Goal: Navigation & Orientation: Understand site structure

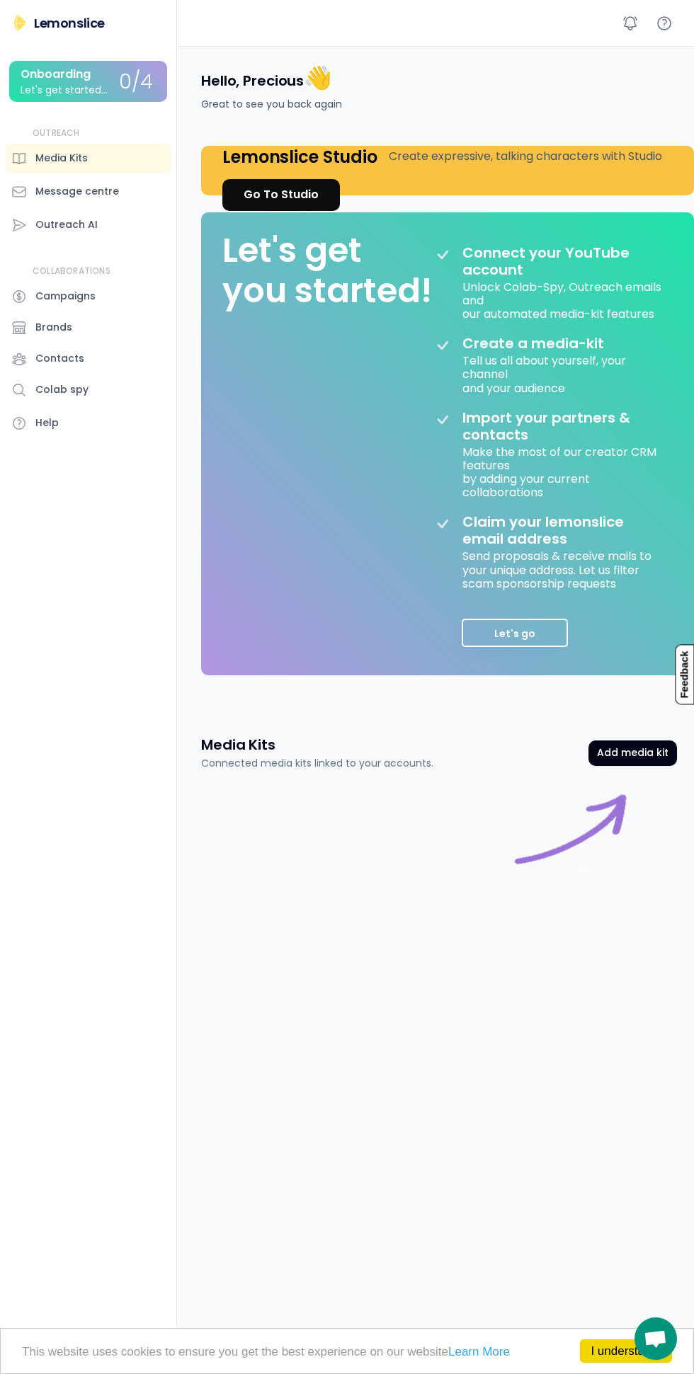
click at [108, 191] on div "Message centre" at bounding box center [77, 191] width 84 height 15
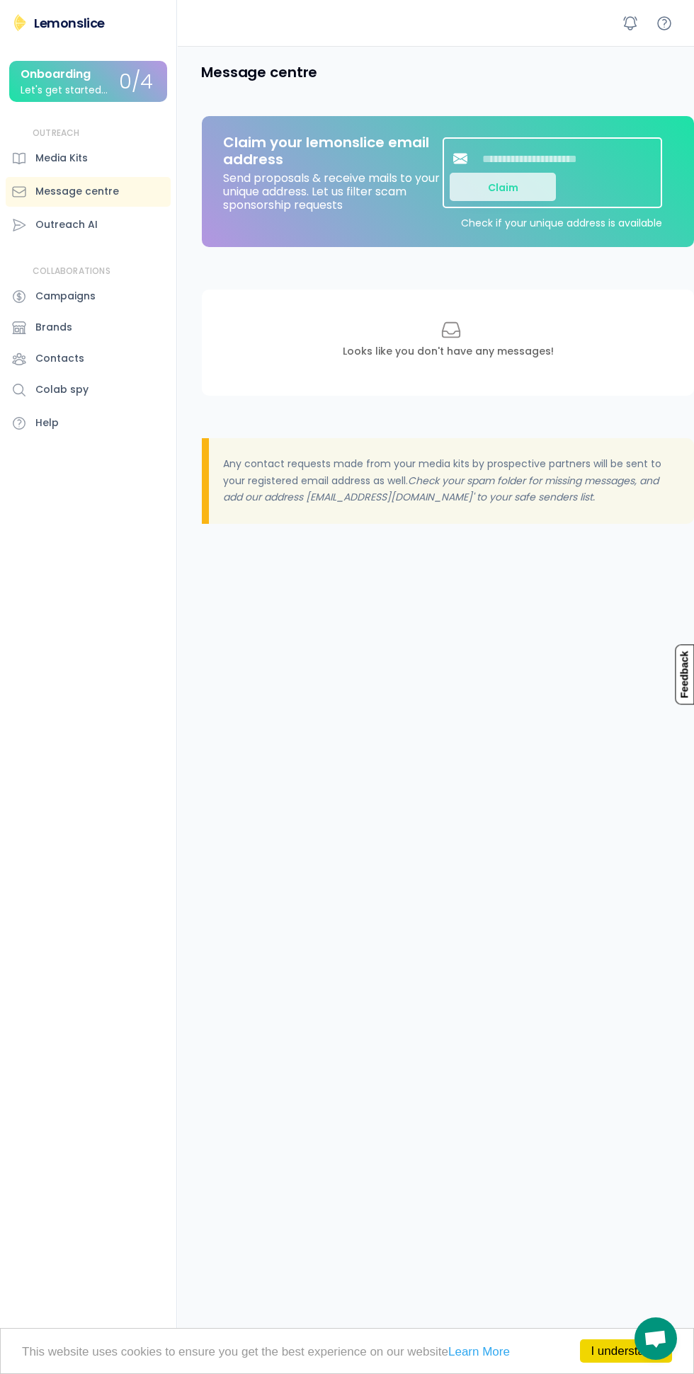
click at [92, 228] on div "Outreach AI" at bounding box center [66, 224] width 62 height 15
click at [16, 237] on div "Outreach AI" at bounding box center [88, 225] width 165 height 30
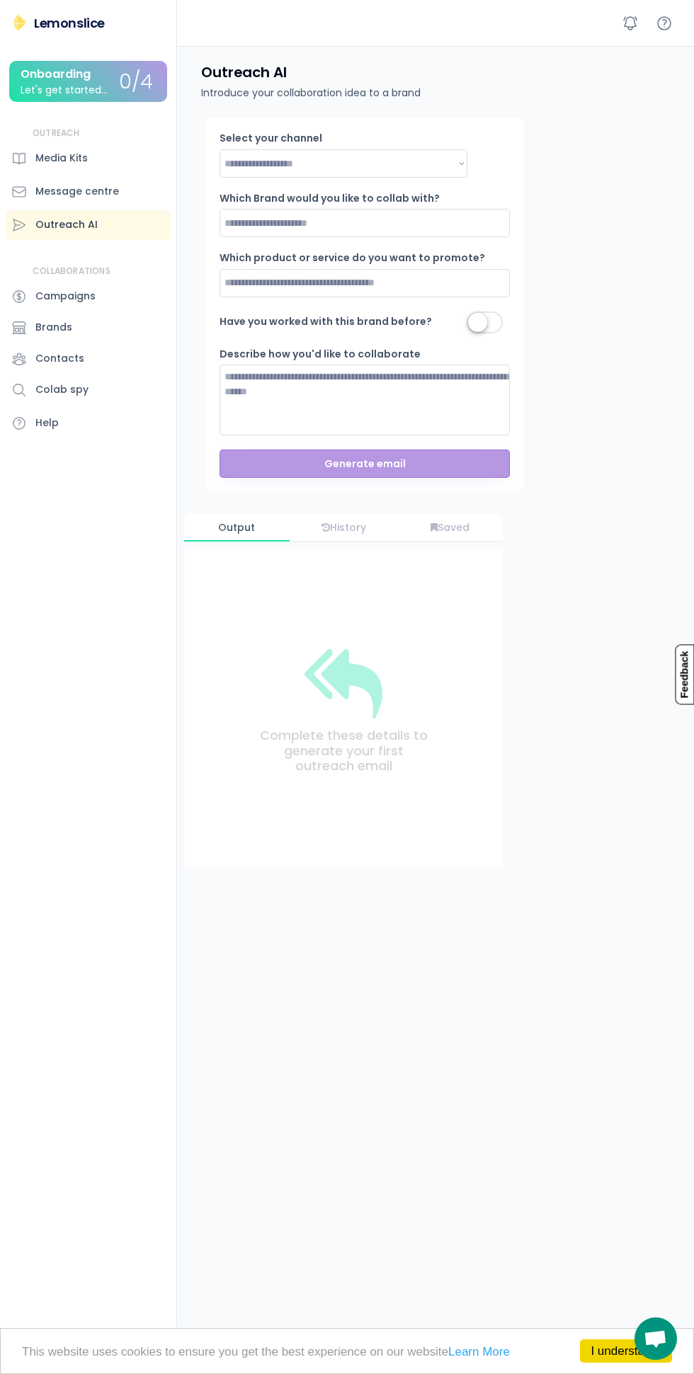
click at [86, 296] on div "Campaigns" at bounding box center [65, 296] width 60 height 15
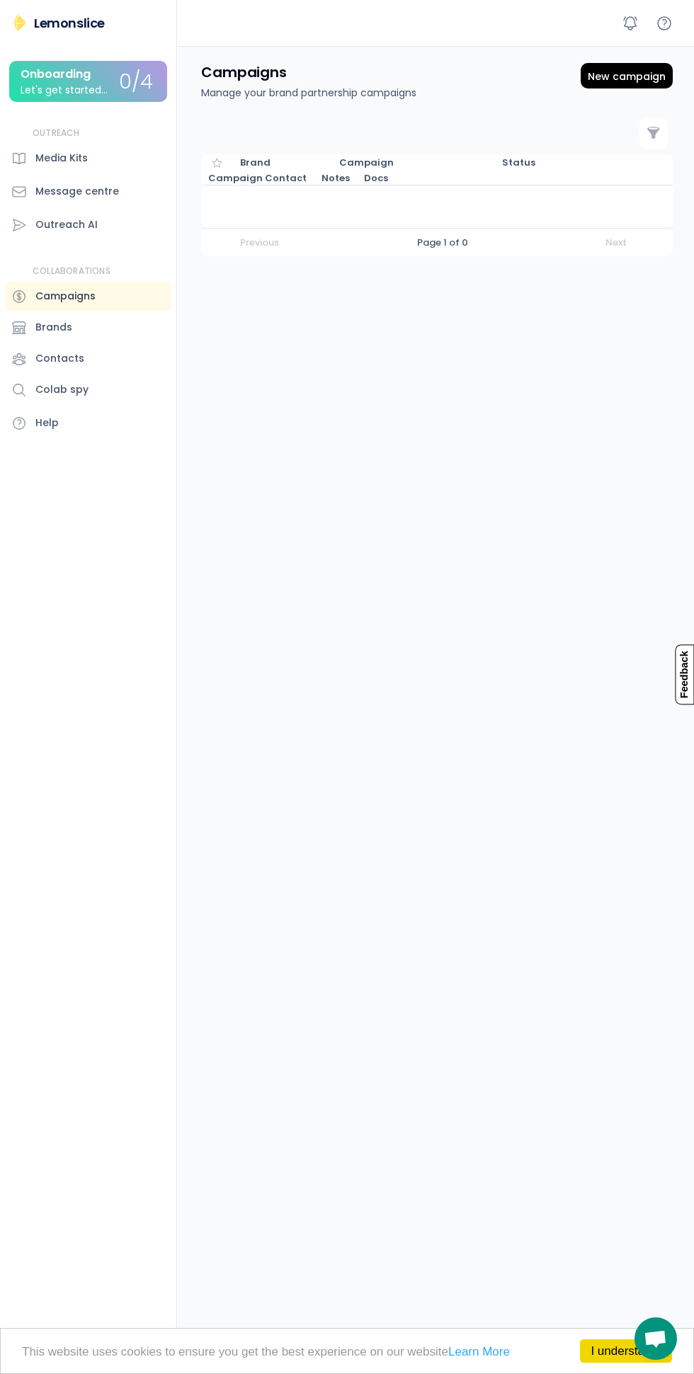
click at [81, 302] on div "Campaigns" at bounding box center [65, 296] width 60 height 15
click at [46, 333] on div "Brands" at bounding box center [53, 327] width 37 height 15
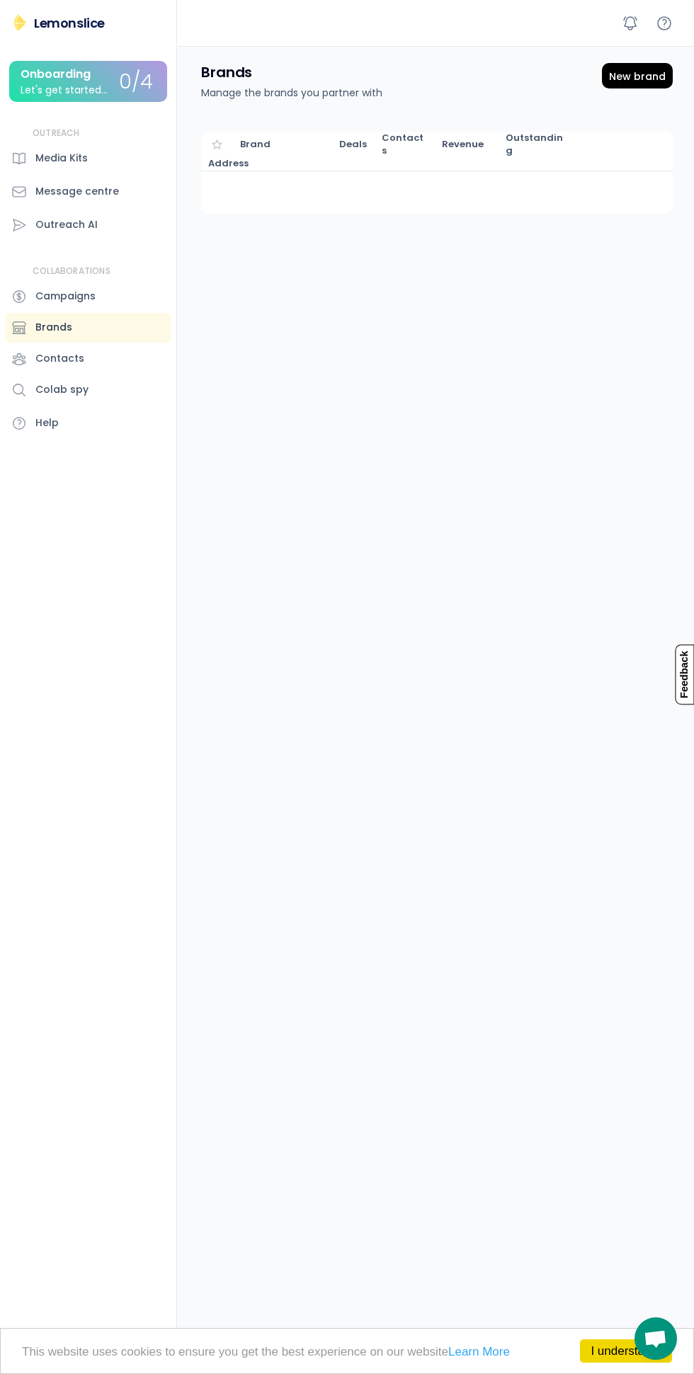
click at [74, 358] on div "Contacts" at bounding box center [59, 358] width 49 height 15
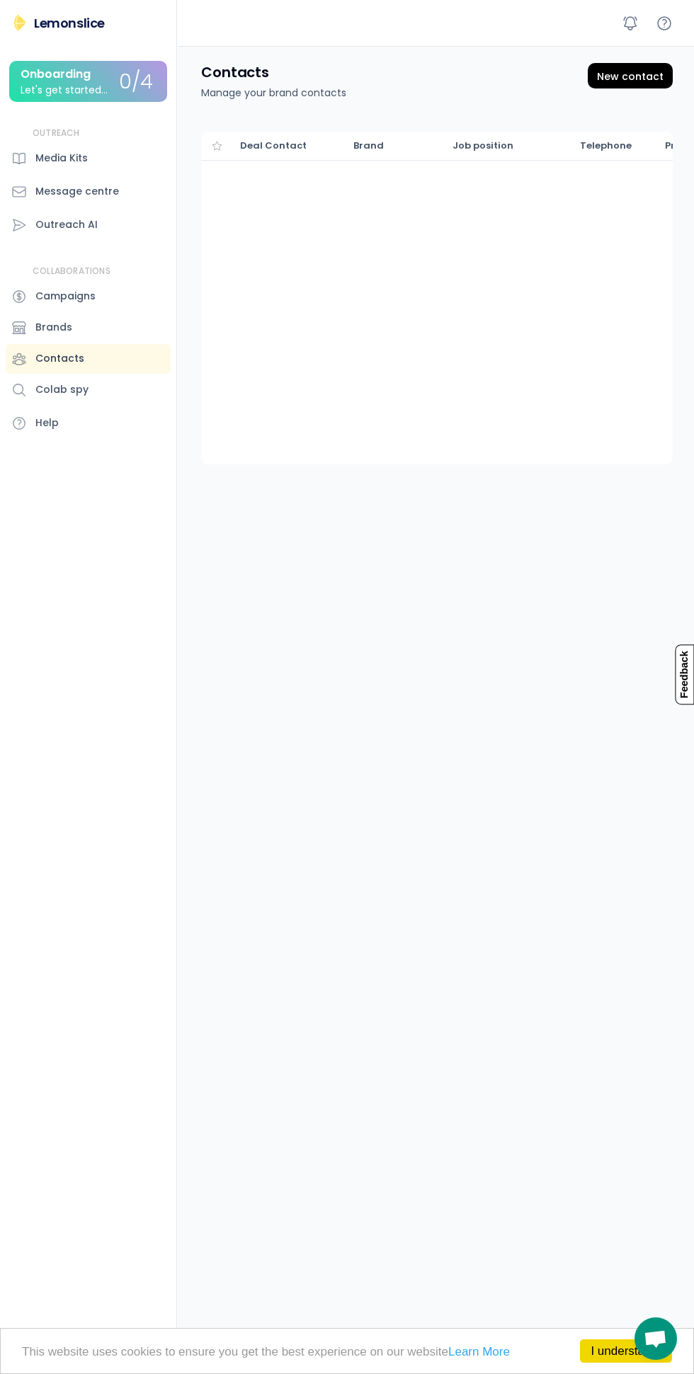
click at [83, 389] on div "Colab spy" at bounding box center [61, 389] width 53 height 15
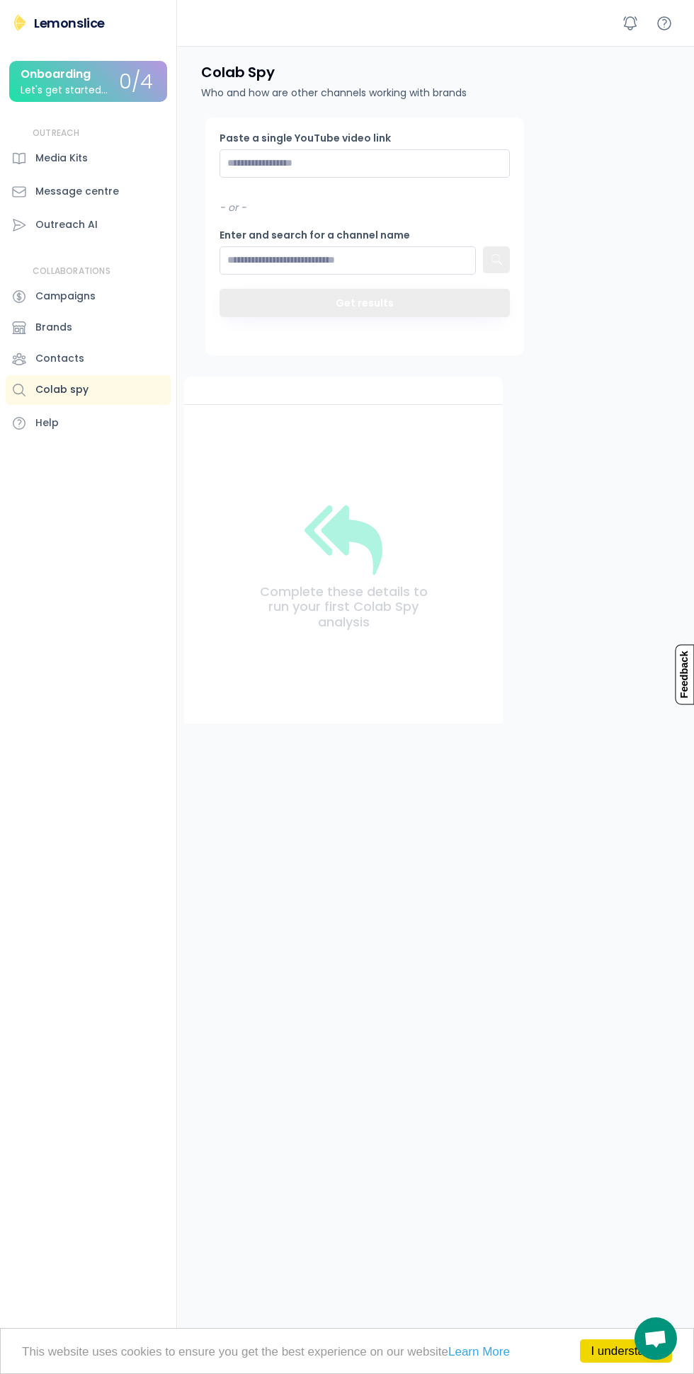
click at [84, 416] on div "Help" at bounding box center [88, 424] width 165 height 30
